Goal: Navigation & Orientation: Find specific page/section

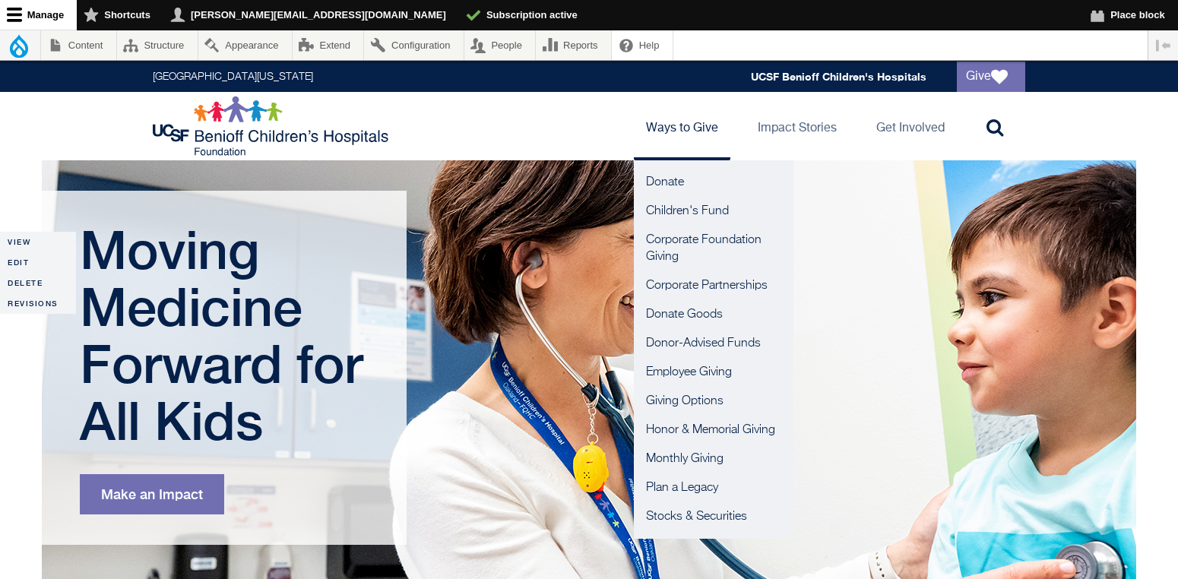
click at [679, 127] on link "Ways to Give" at bounding box center [682, 126] width 97 height 68
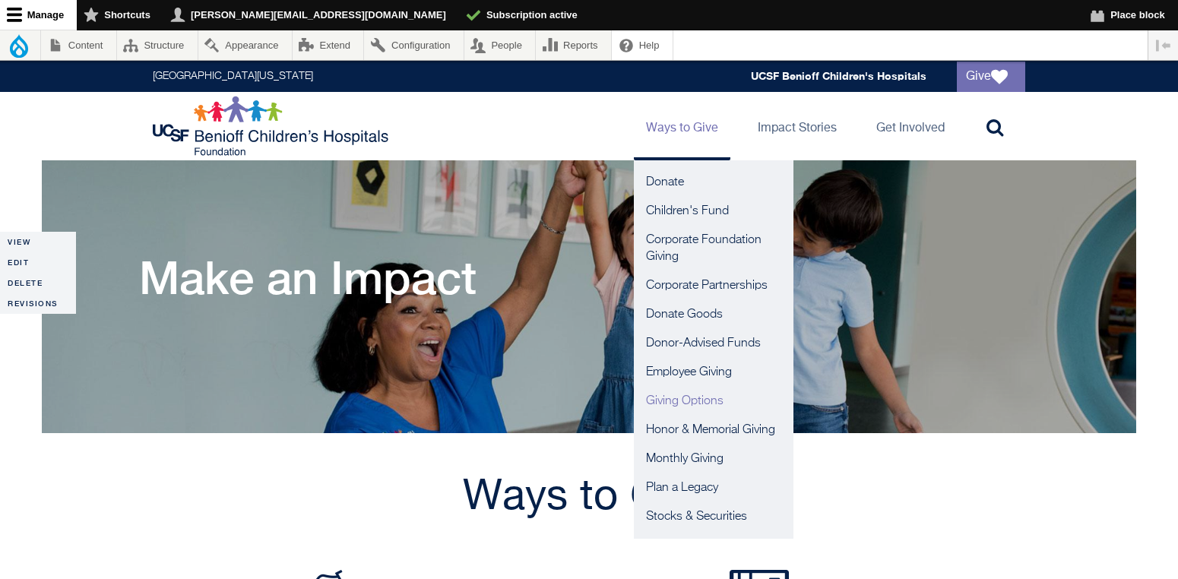
click at [686, 402] on link "Giving Options" at bounding box center [714, 401] width 160 height 29
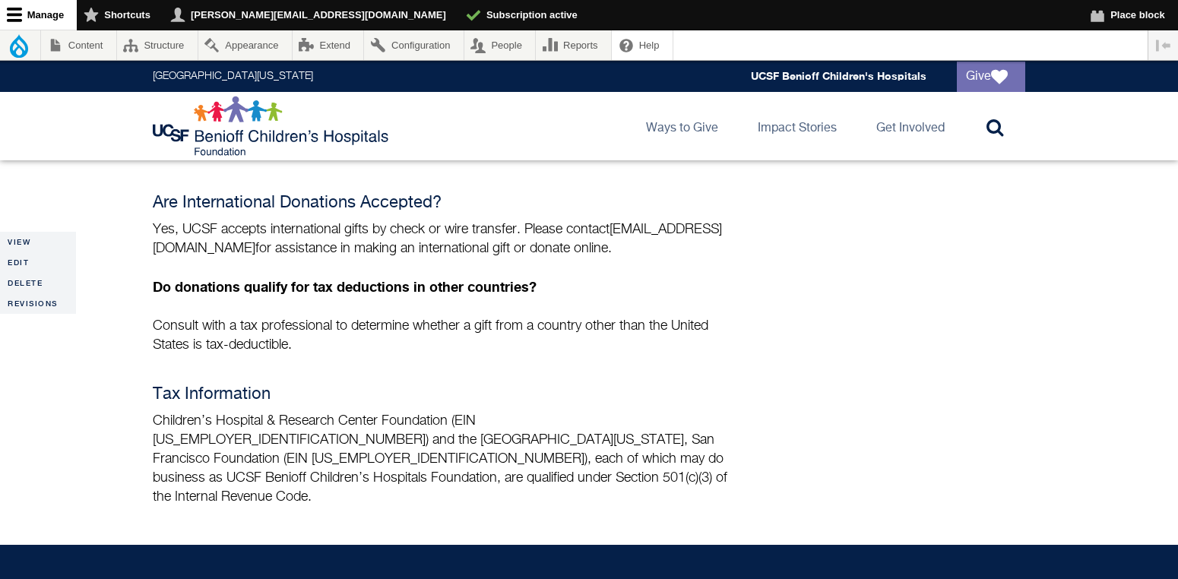
scroll to position [1148, 0]
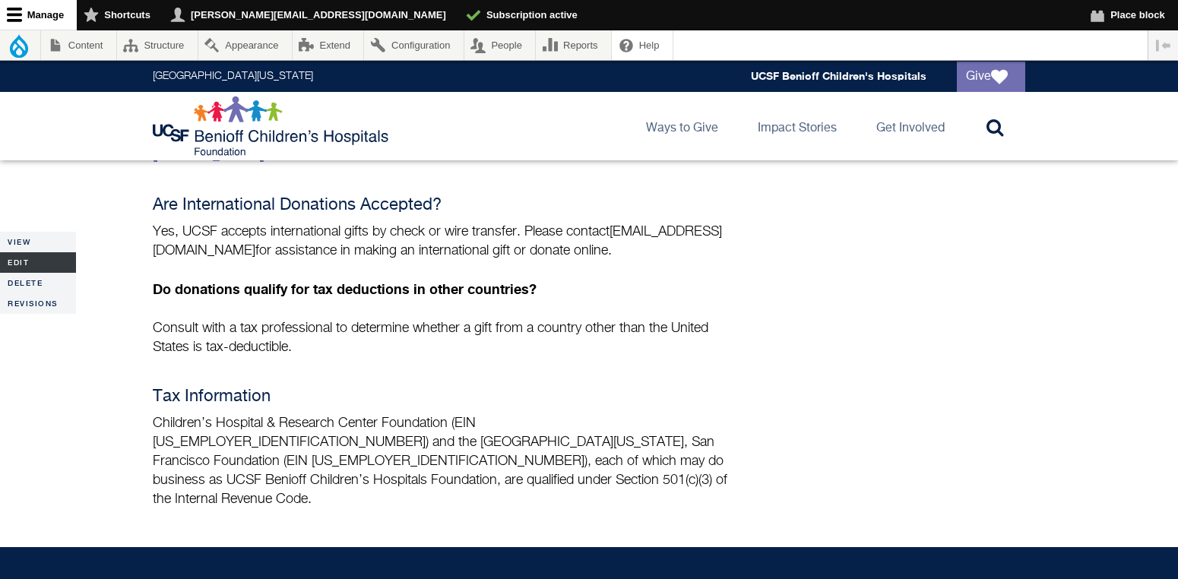
click at [40, 264] on link "Edit" at bounding box center [38, 262] width 76 height 21
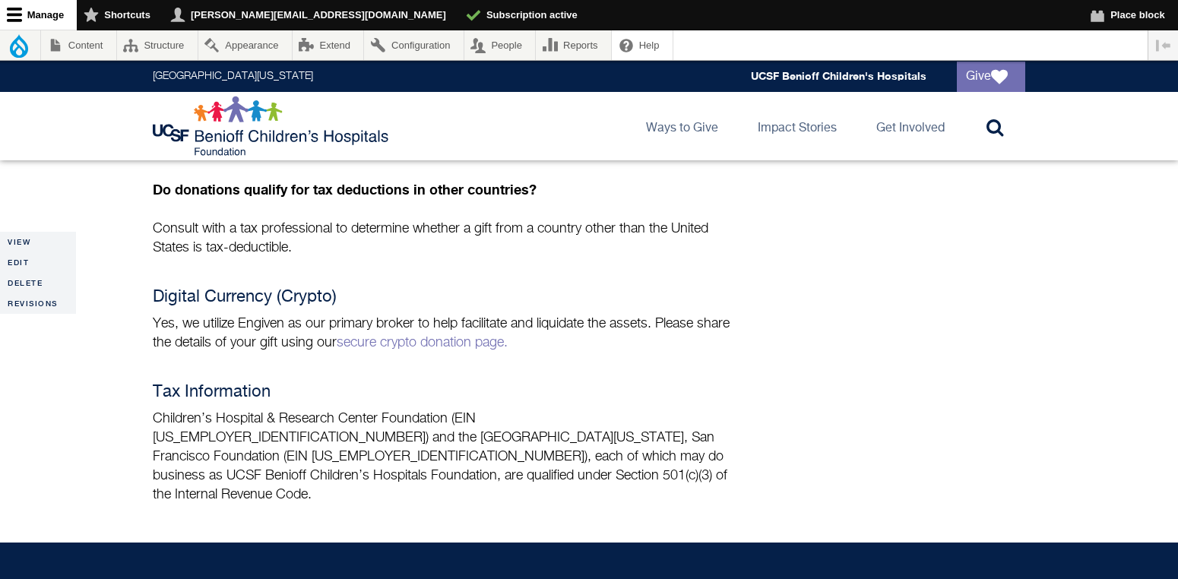
scroll to position [1315, 0]
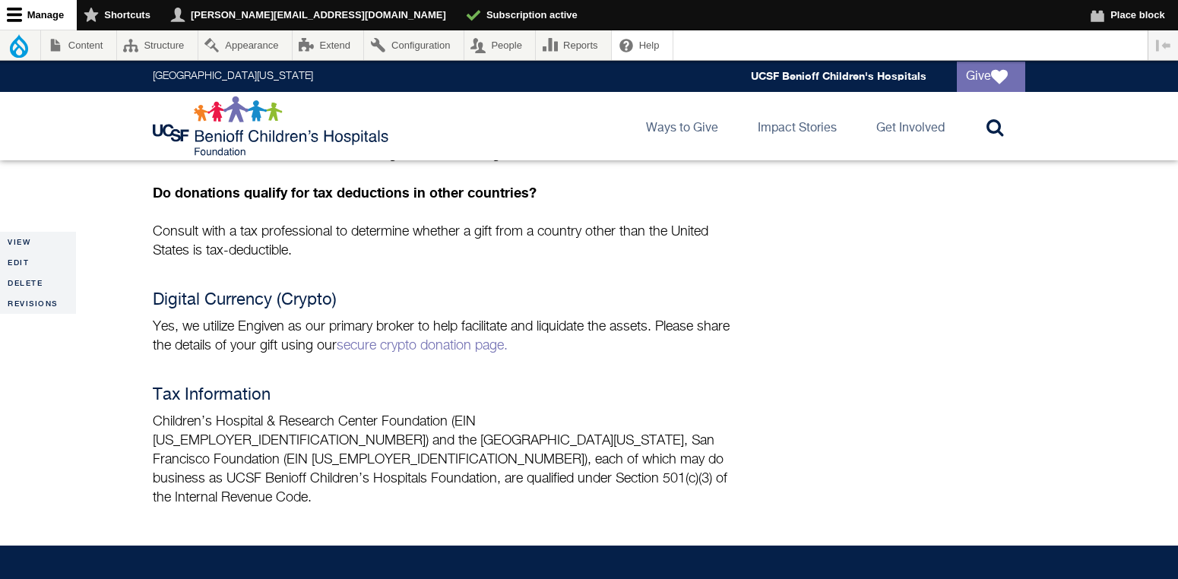
click at [677, 386] on h4 "Tax Information" at bounding box center [445, 395] width 585 height 19
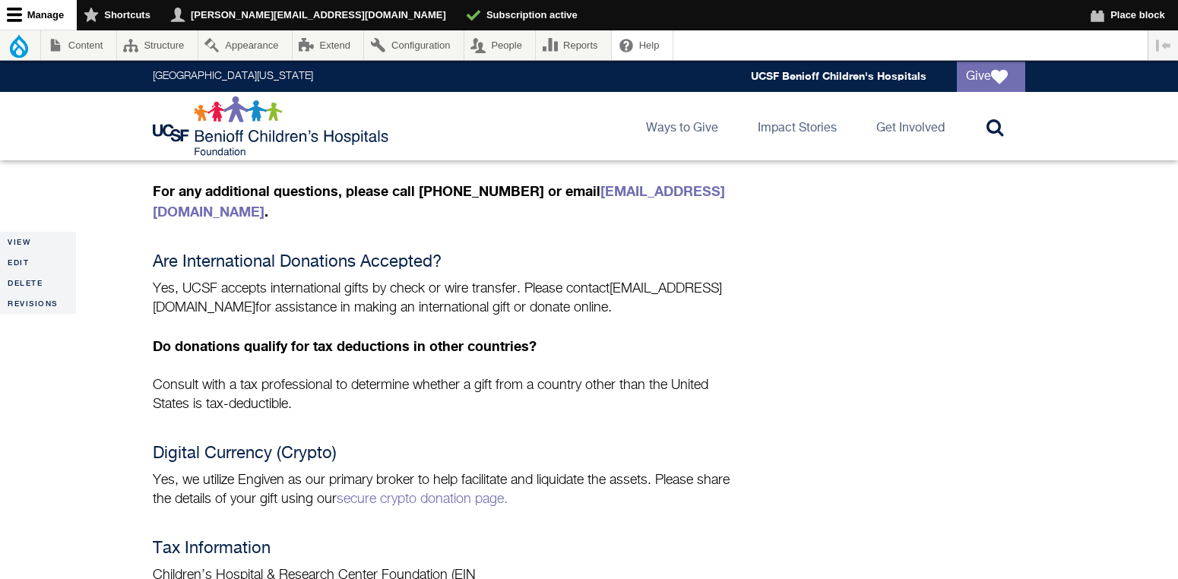
scroll to position [1138, 0]
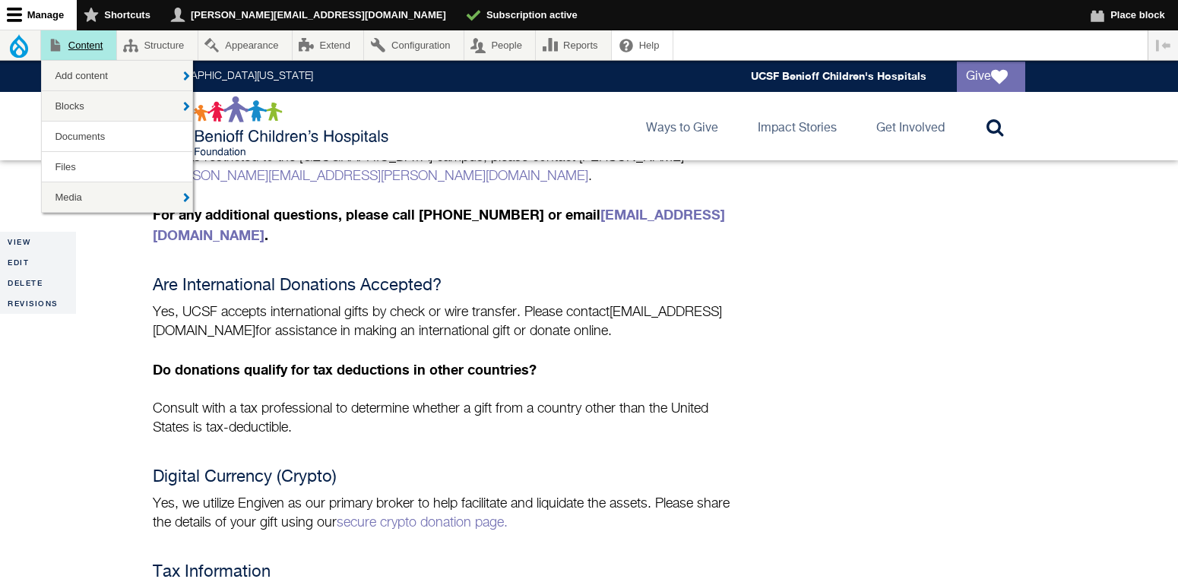
click at [87, 45] on link "Content" at bounding box center [78, 45] width 75 height 30
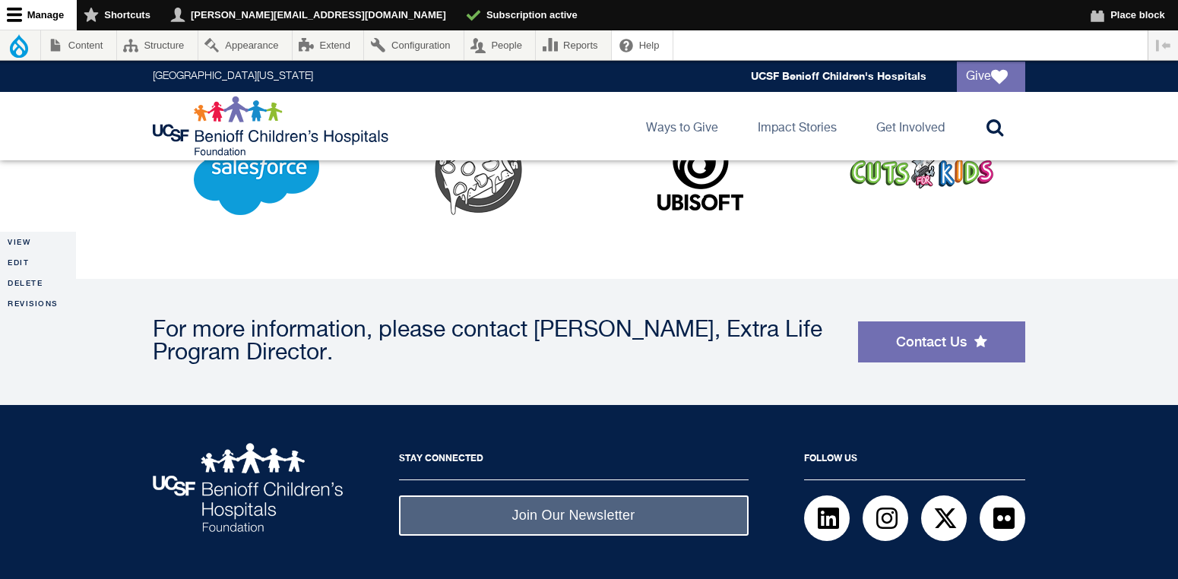
scroll to position [3486, 0]
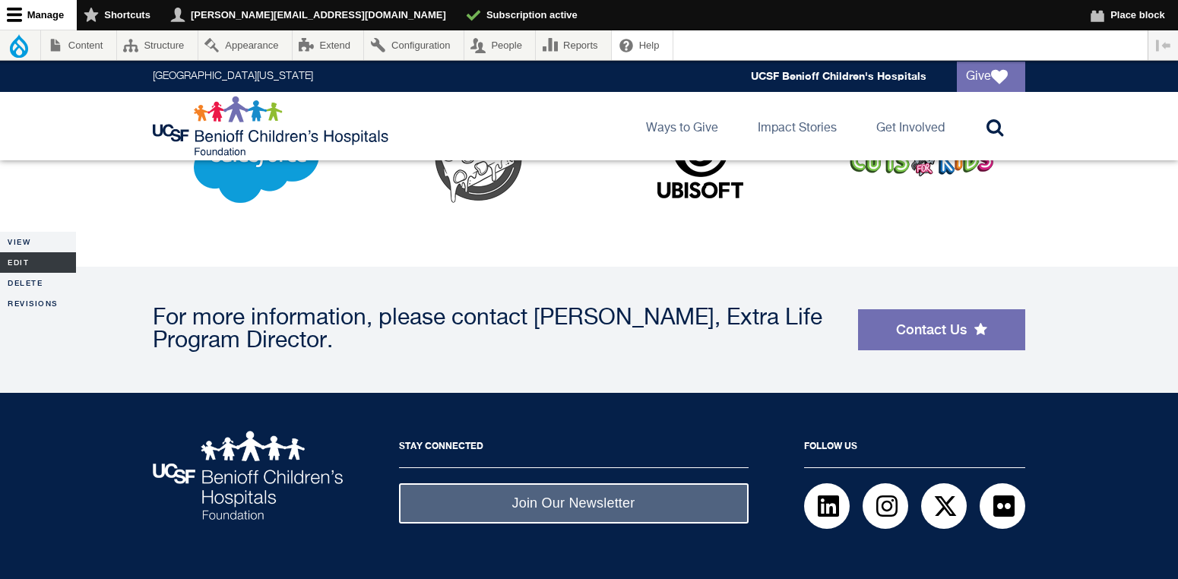
click at [32, 258] on link "Edit" at bounding box center [38, 262] width 76 height 21
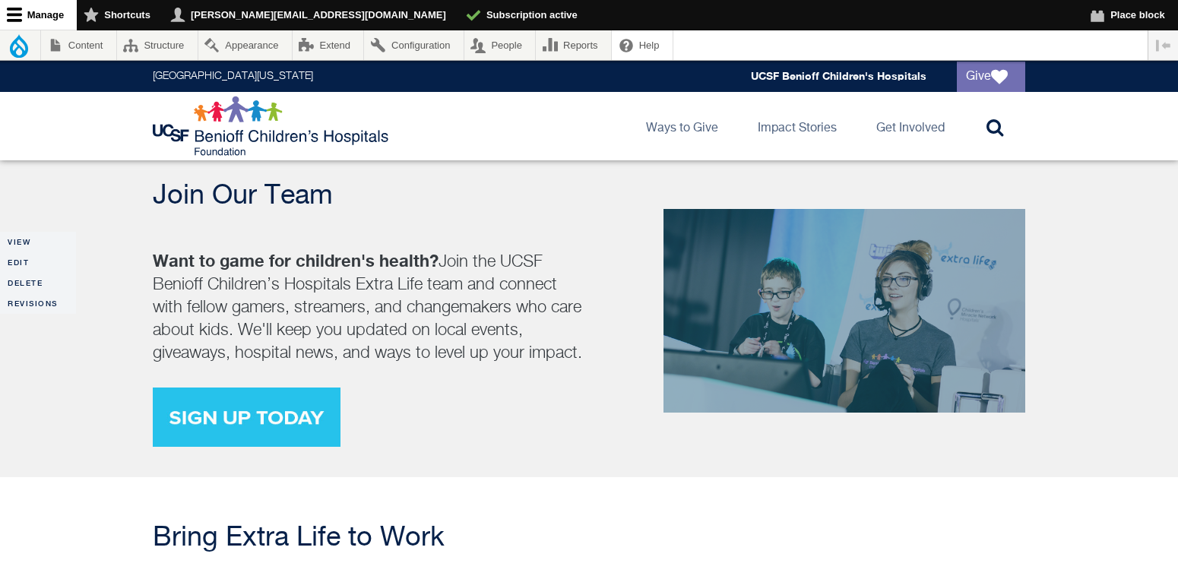
scroll to position [1907, 0]
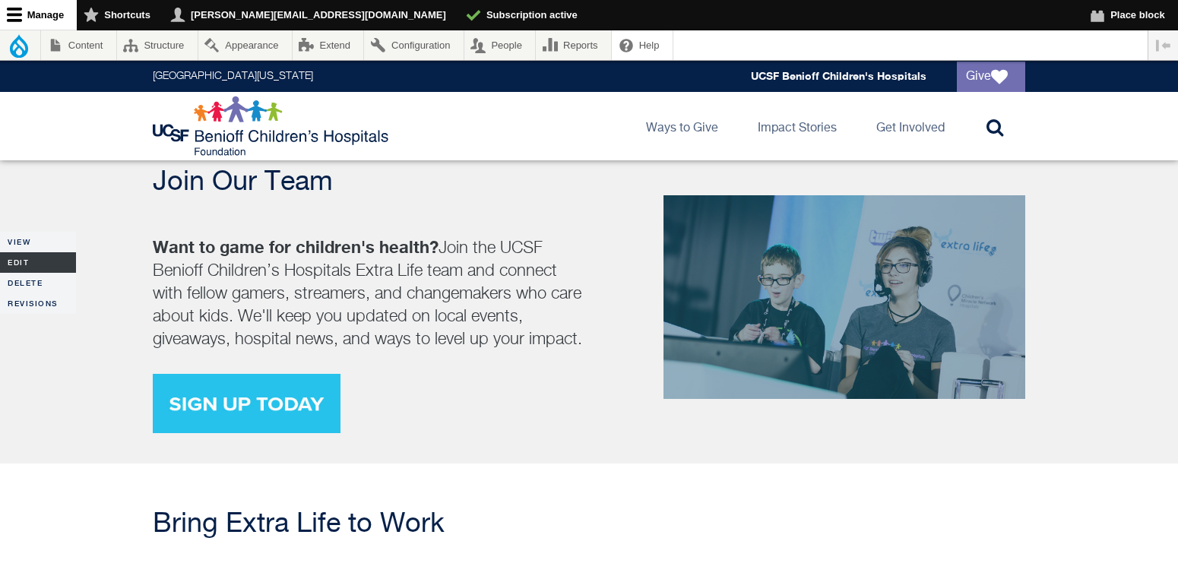
click at [14, 263] on link "Edit" at bounding box center [38, 262] width 76 height 21
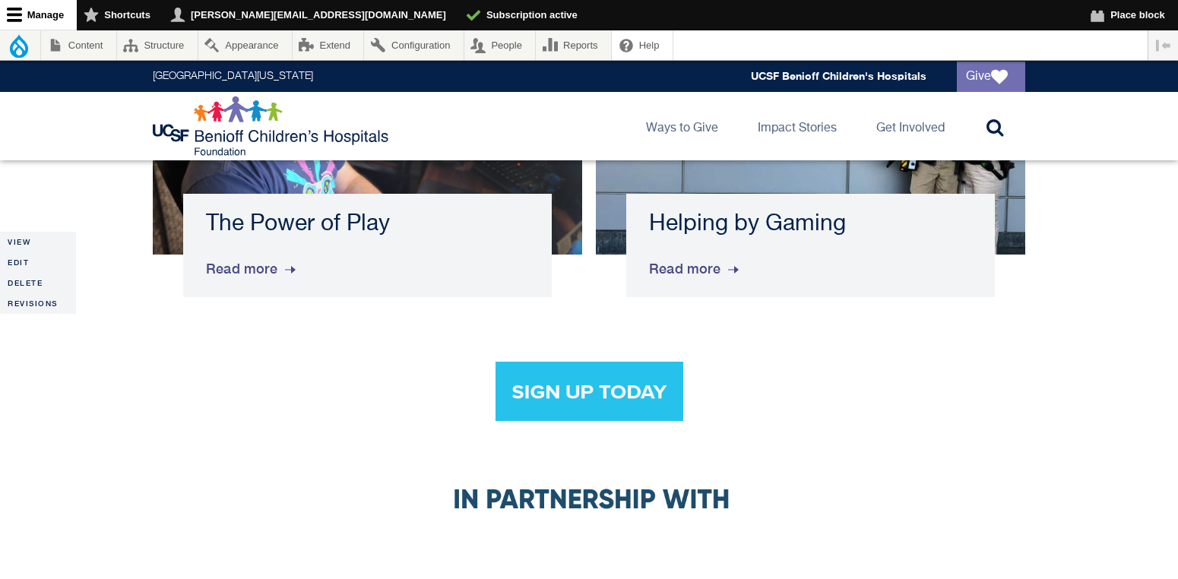
scroll to position [2827, 0]
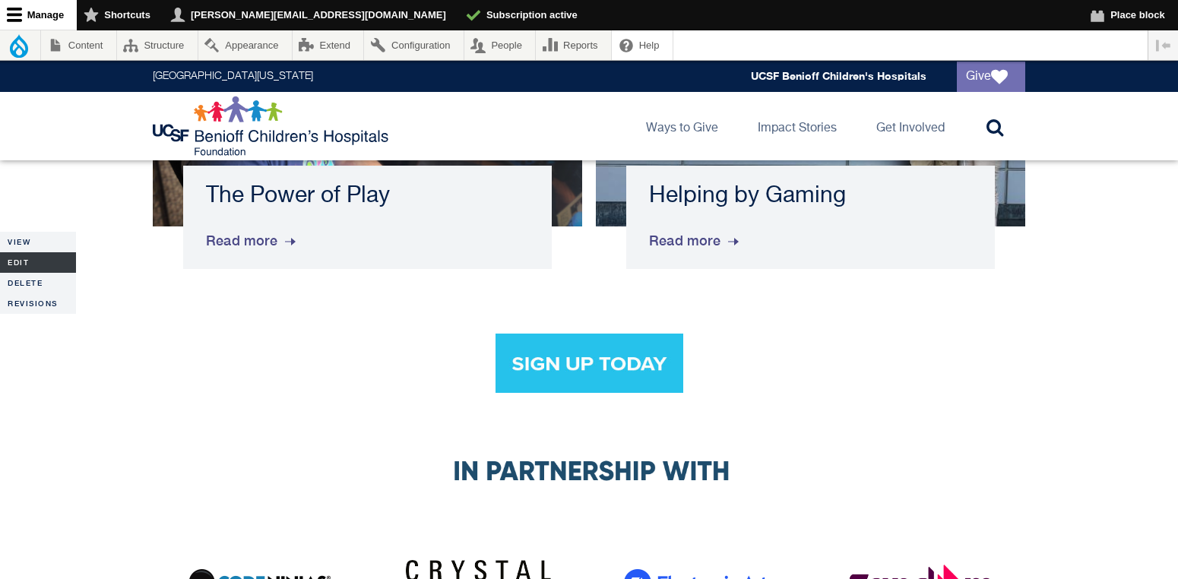
click at [37, 263] on link "Edit" at bounding box center [38, 262] width 76 height 21
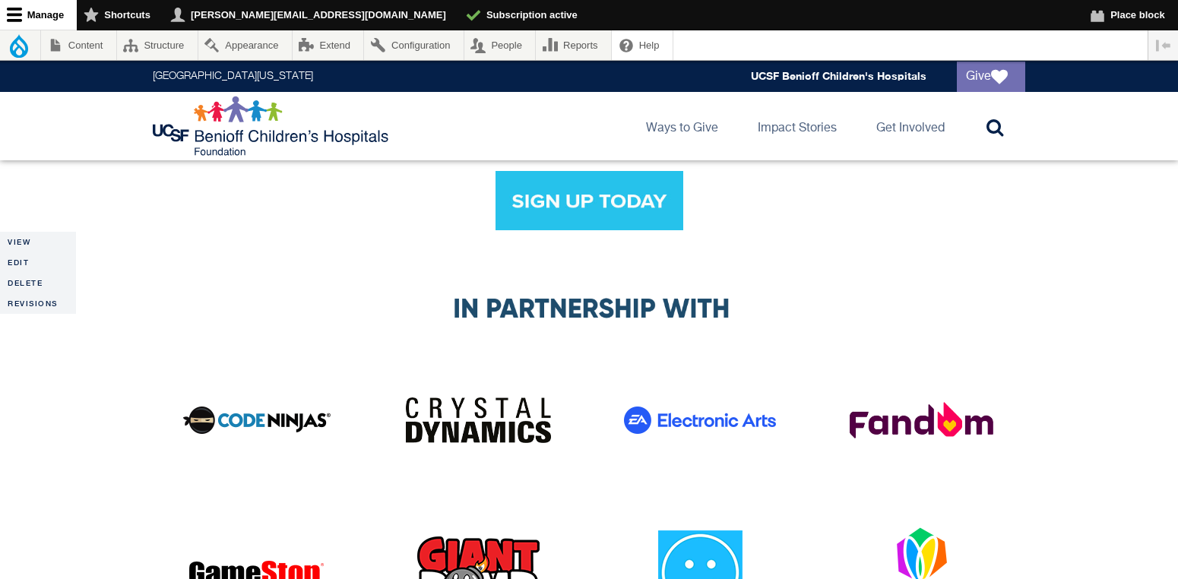
scroll to position [2846, 0]
